Goal: Task Accomplishment & Management: Complete application form

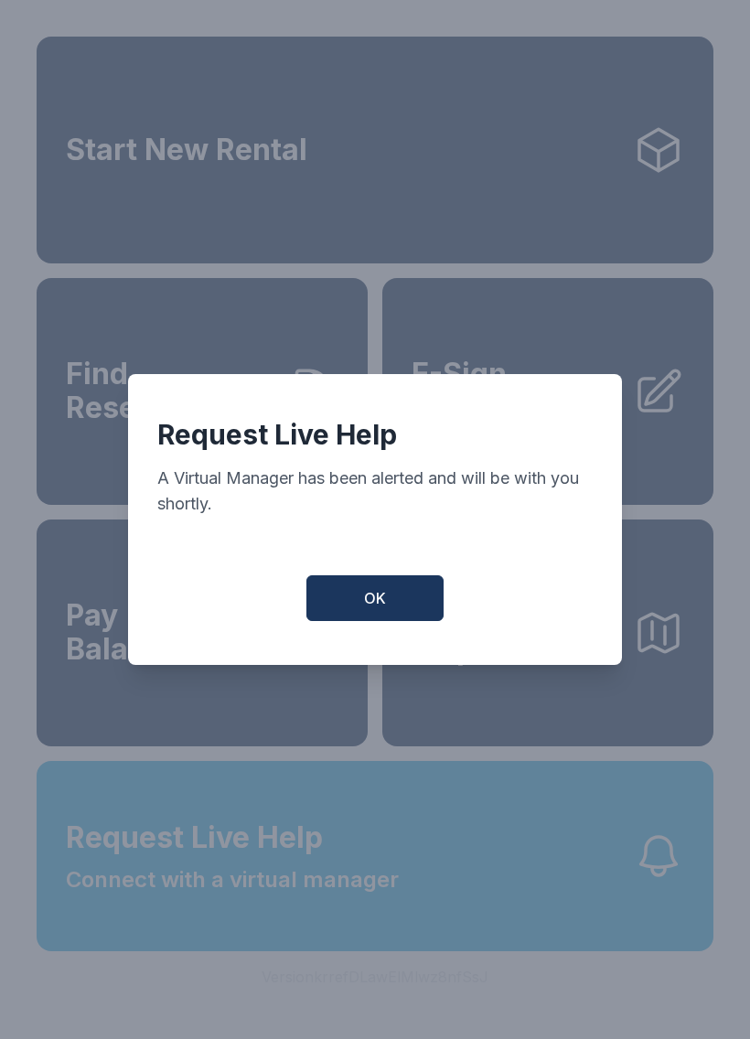
click at [400, 603] on button "OK" at bounding box center [374, 598] width 137 height 46
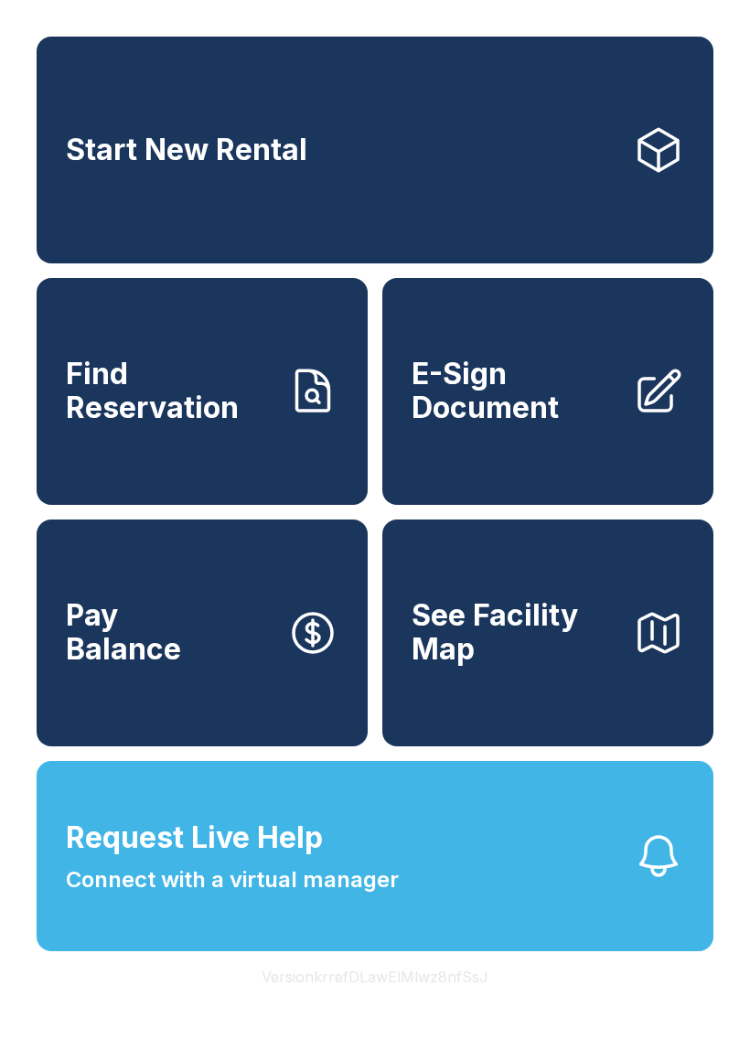
click at [334, 891] on span "Request Live Help Connect with a virtual manager" at bounding box center [232, 856] width 333 height 80
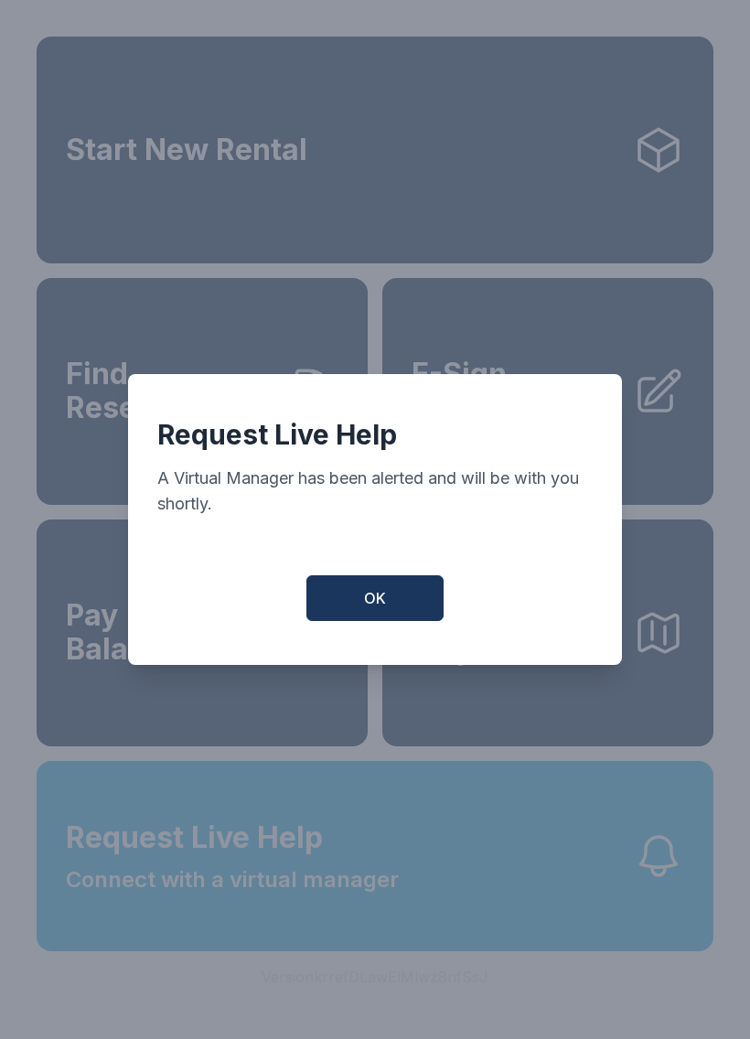
click at [414, 587] on button "OK" at bounding box center [374, 598] width 137 height 46
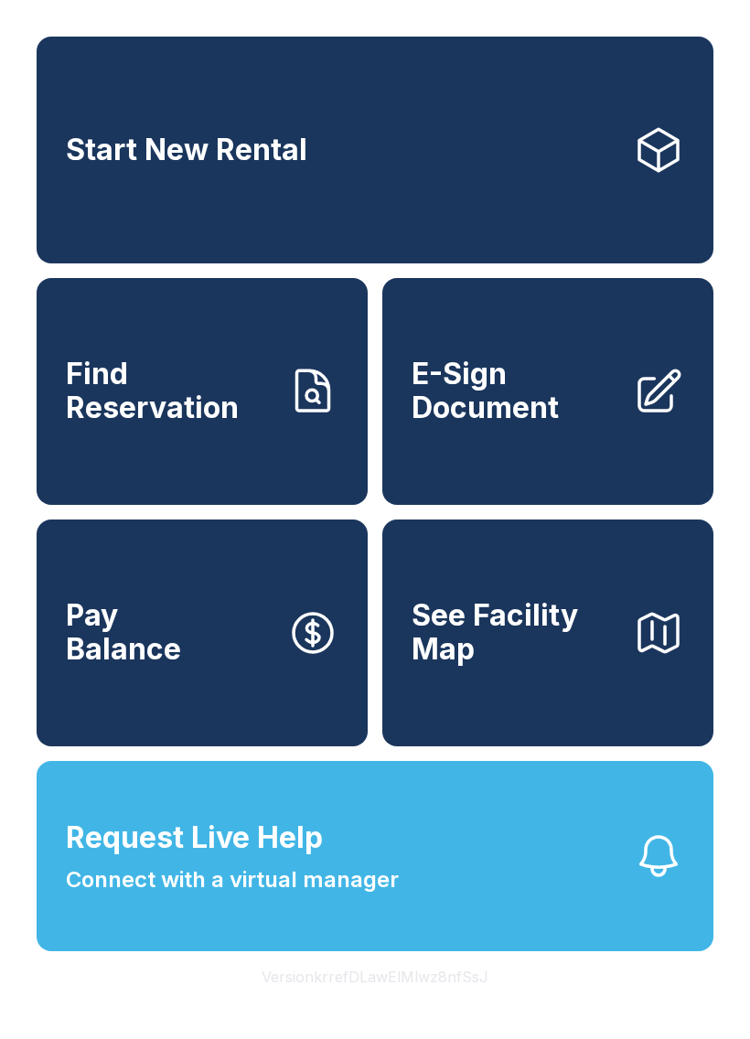
click at [612, 424] on span "E-Sign Document" at bounding box center [514, 390] width 207 height 67
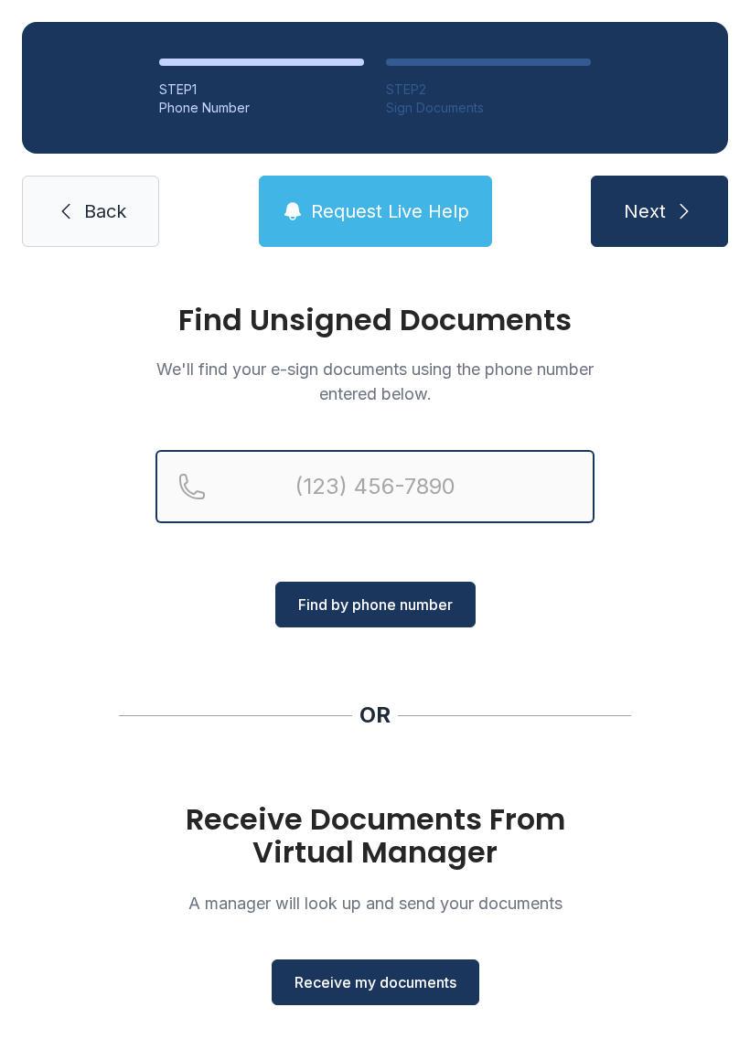
click at [505, 494] on input "Reservation phone number" at bounding box center [374, 486] width 439 height 73
type input "(321)"
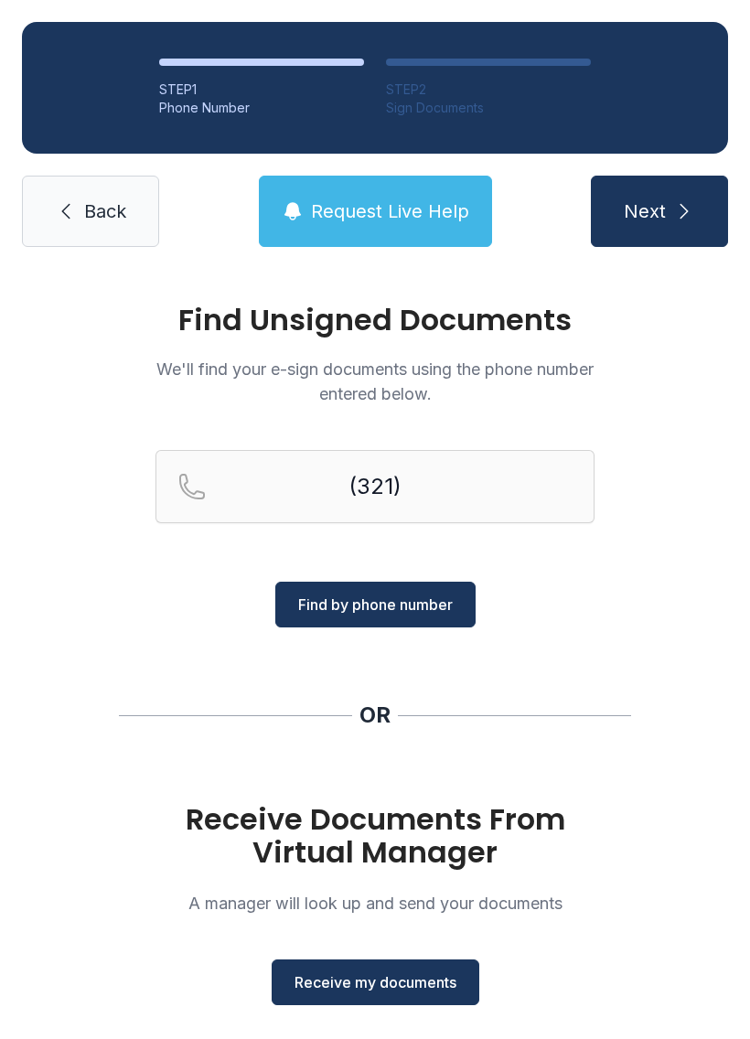
click at [46, 612] on div "Find Unsigned Documents We'll find your e-sign documents using the phone number…" at bounding box center [375, 673] width 750 height 809
click at [103, 659] on div "Find Unsigned Documents We'll find your e-sign documents using the phone number…" at bounding box center [375, 673] width 750 height 809
click at [331, 1020] on div "Find Unsigned Documents We'll find your e-sign documents using the phone number…" at bounding box center [375, 673] width 750 height 809
click at [405, 973] on span "Receive my documents" at bounding box center [375, 982] width 162 height 22
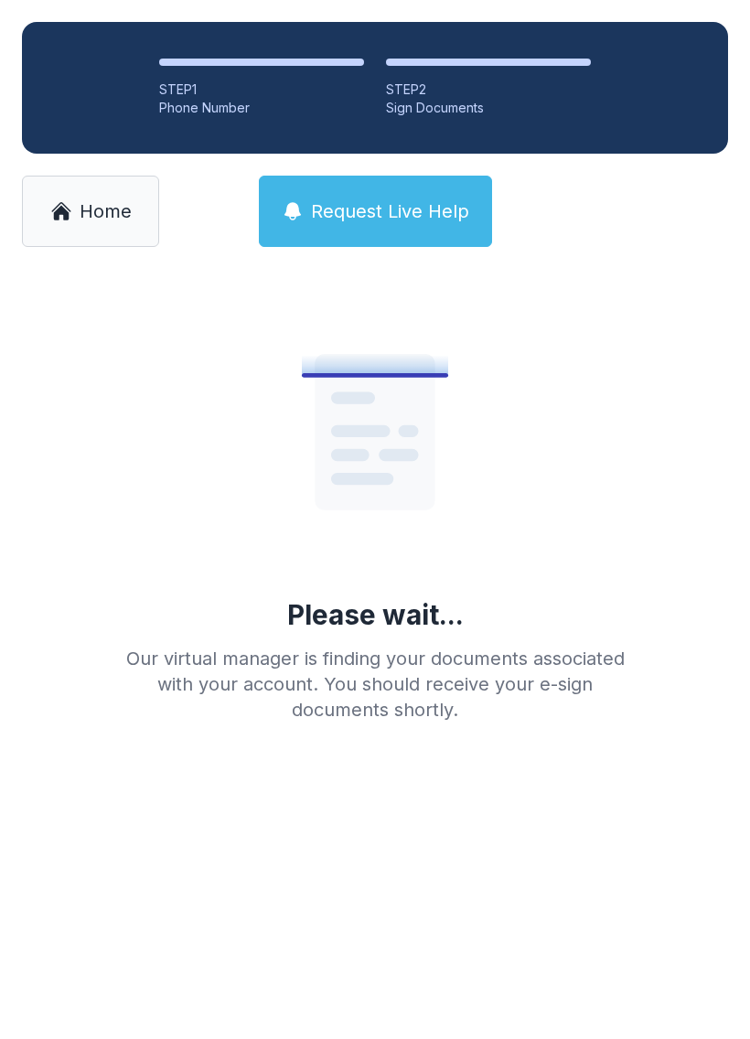
click at [272, 478] on icon at bounding box center [375, 429] width 293 height 293
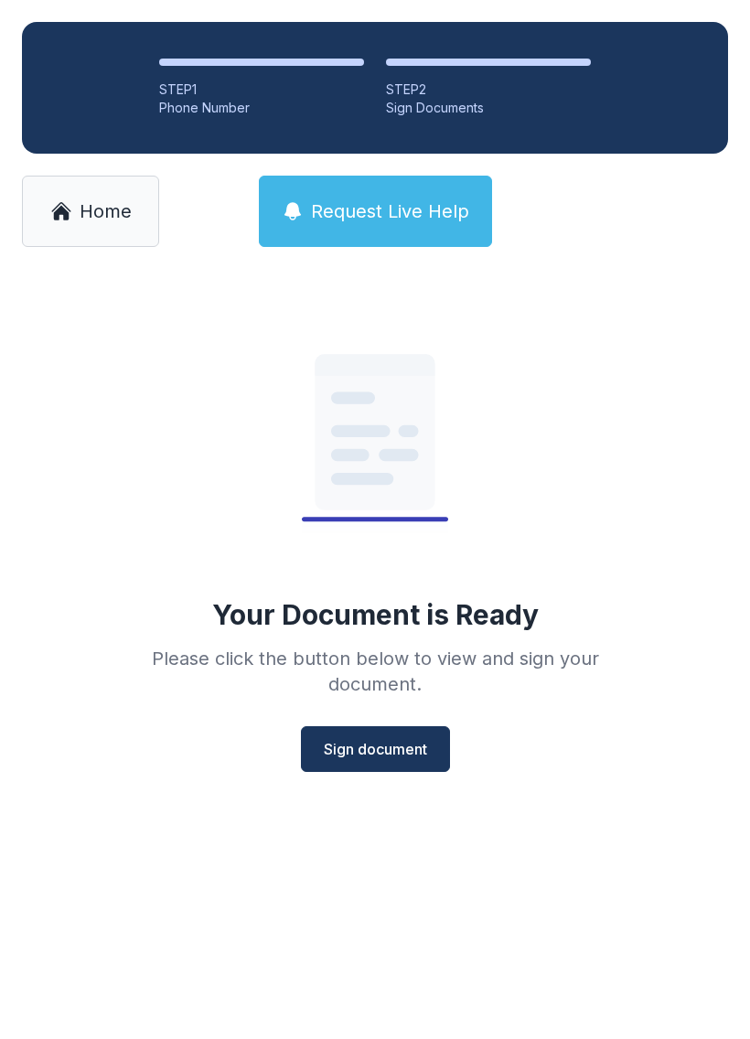
click at [109, 187] on link "Home" at bounding box center [90, 211] width 137 height 71
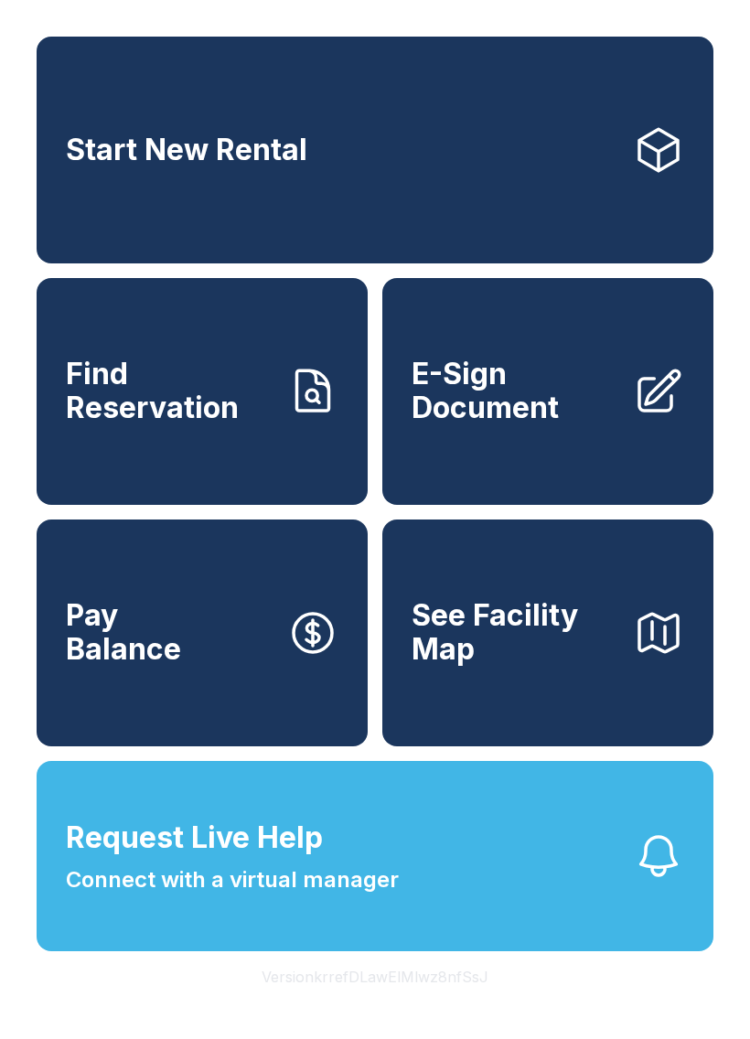
click at [565, 424] on span "E-Sign Document" at bounding box center [514, 390] width 207 height 67
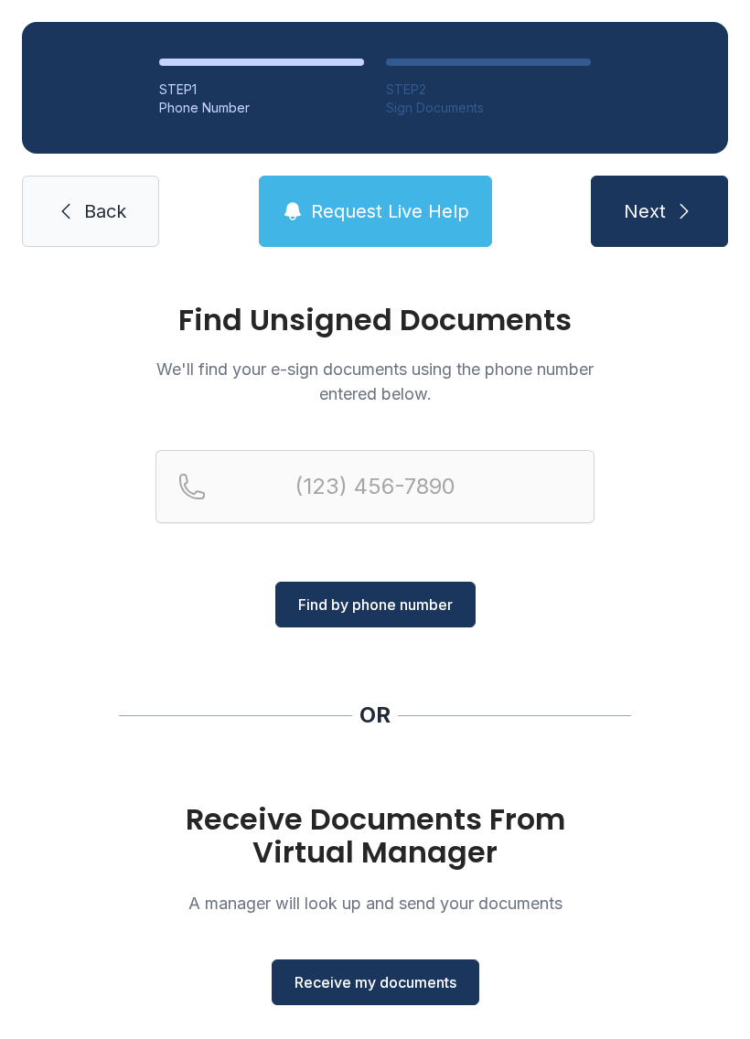
click at [460, 947] on div "Receive Documents From Virtual Manager A manager will look up and send your doc…" at bounding box center [374, 904] width 439 height 202
click at [459, 946] on div "Receive Documents From Virtual Manager A manager will look up and send your doc…" at bounding box center [374, 904] width 439 height 202
click at [445, 975] on span "Receive my documents" at bounding box center [375, 982] width 162 height 22
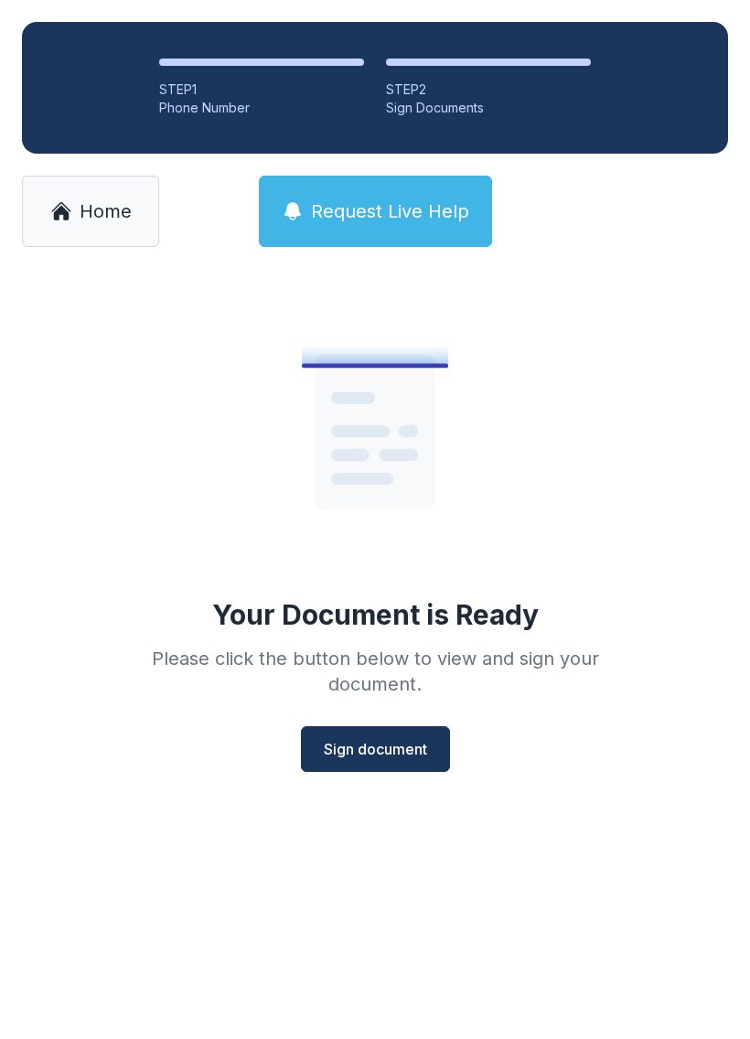
click at [410, 753] on span "Sign document" at bounding box center [375, 749] width 103 height 22
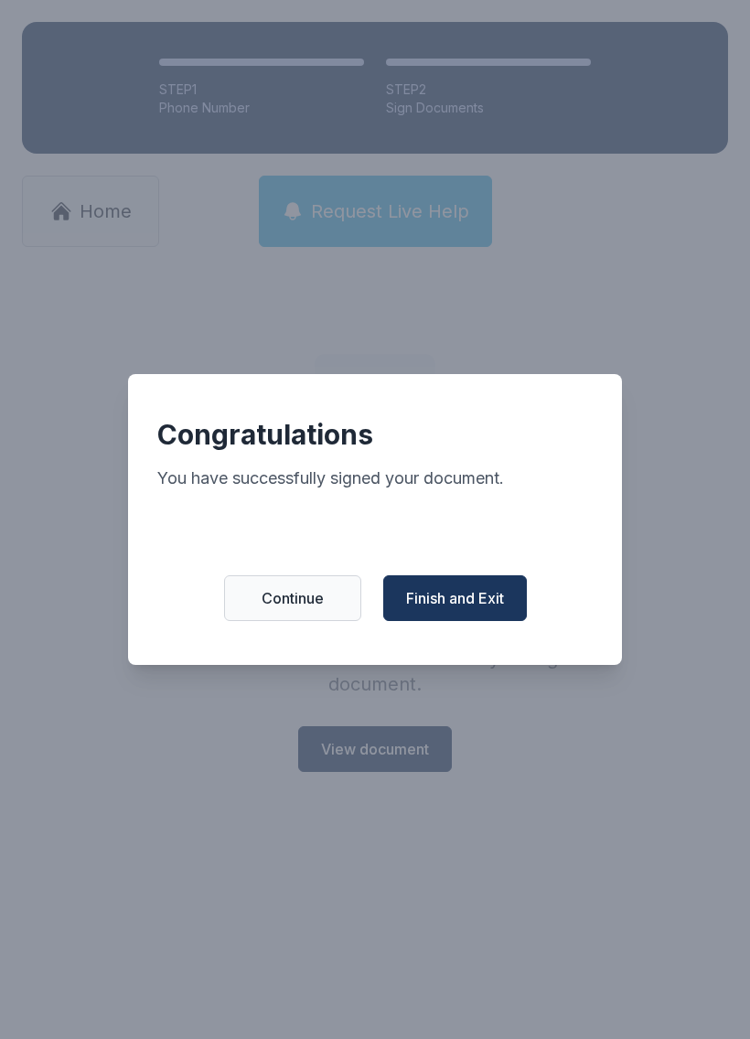
click at [427, 604] on span "Finish and Exit" at bounding box center [455, 598] width 98 height 22
